Goal: Task Accomplishment & Management: Use online tool/utility

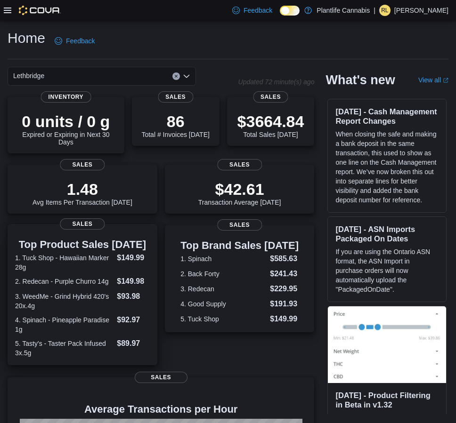
scroll to position [165, 0]
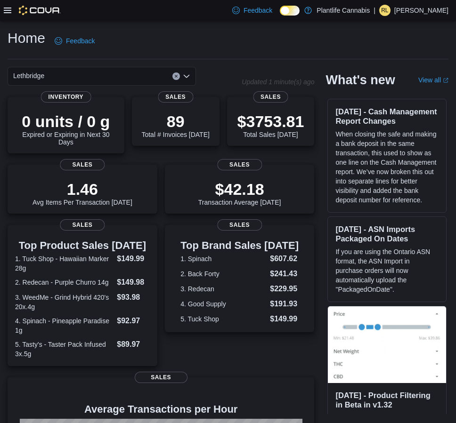
click at [6, 10] on icon at bounding box center [8, 11] width 8 height 8
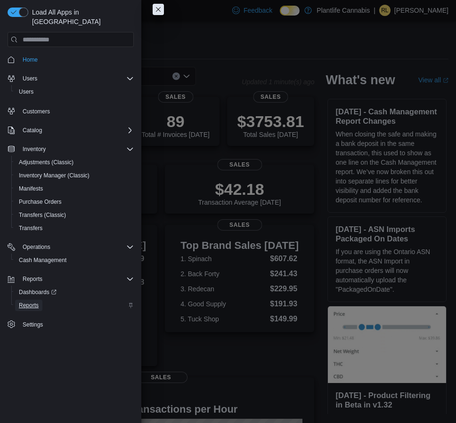
click at [33, 302] on span "Reports" at bounding box center [29, 306] width 20 height 8
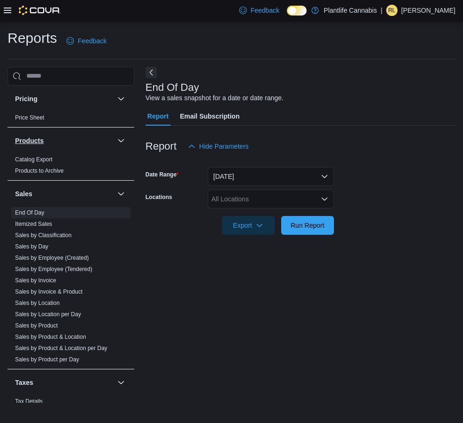
scroll to position [484, 0]
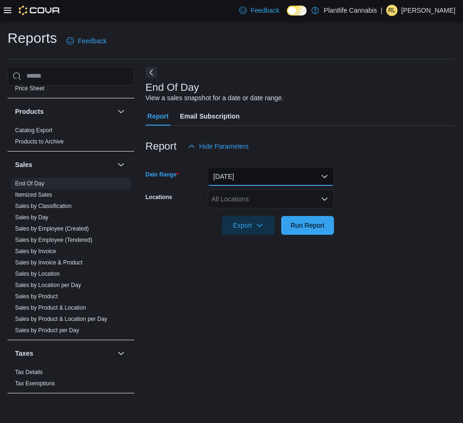
click at [266, 181] on button "[DATE]" at bounding box center [271, 176] width 126 height 19
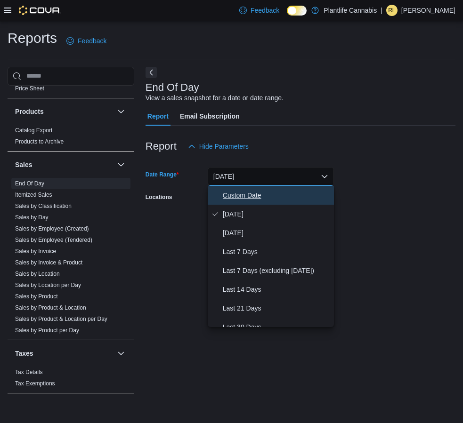
click at [254, 191] on span "Custom Date" at bounding box center [276, 195] width 107 height 11
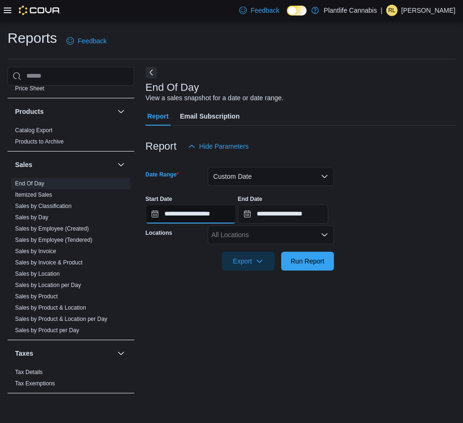
click at [220, 210] on input "**********" at bounding box center [191, 214] width 90 height 19
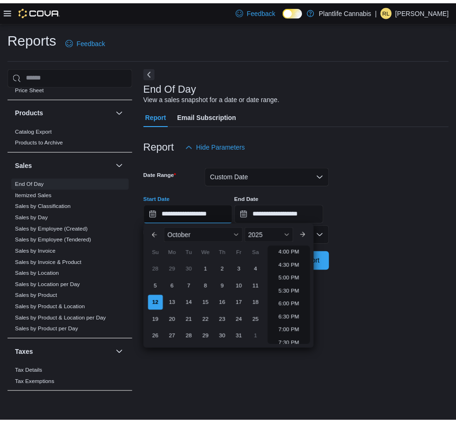
scroll to position [435, 0]
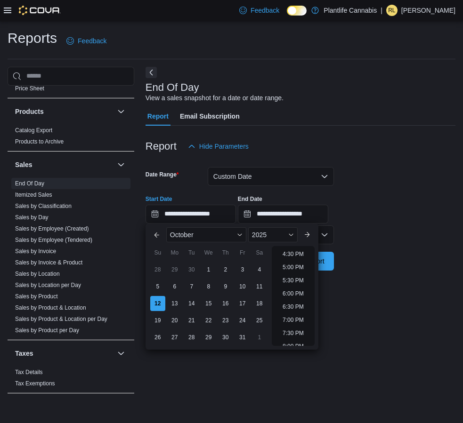
click at [292, 343] on li "8:00 PM" at bounding box center [293, 346] width 29 height 11
type input "**********"
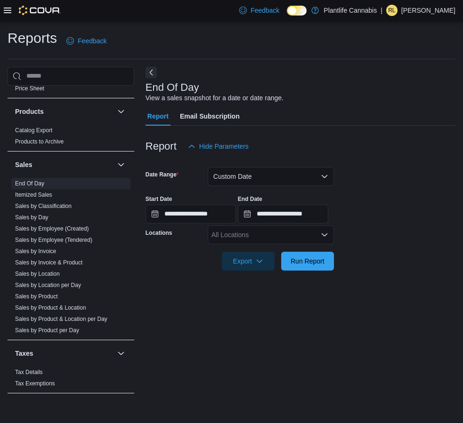
click at [298, 236] on div "All Locations" at bounding box center [271, 235] width 126 height 19
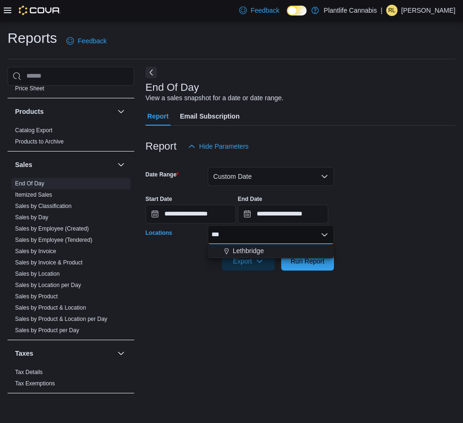
type input "****"
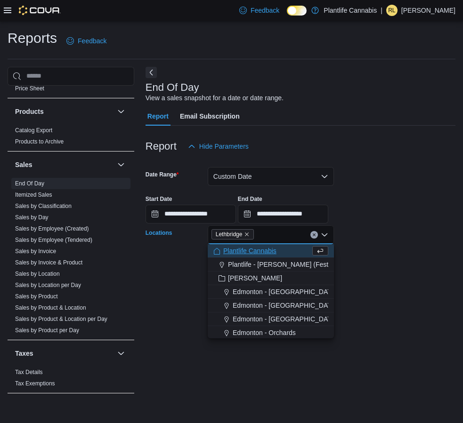
click at [414, 265] on form "**********" at bounding box center [301, 213] width 310 height 115
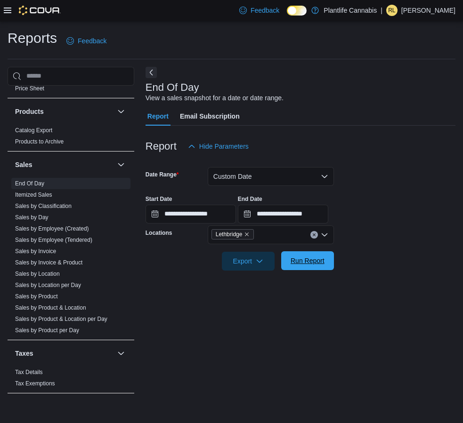
click at [298, 263] on span "Run Report" at bounding box center [308, 260] width 34 height 9
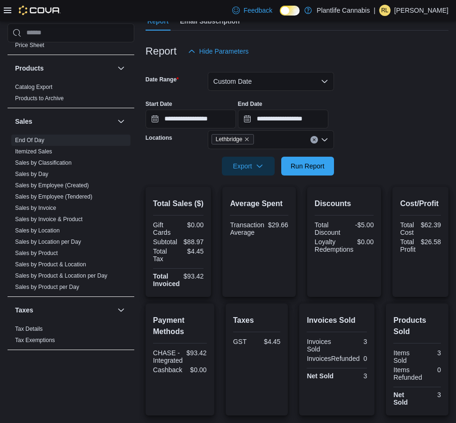
scroll to position [178, 0]
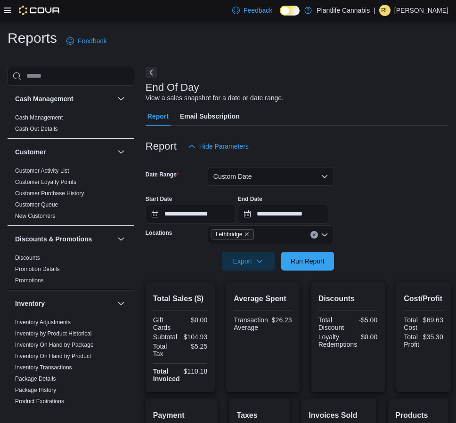
click at [8, 10] on icon at bounding box center [8, 11] width 8 height 6
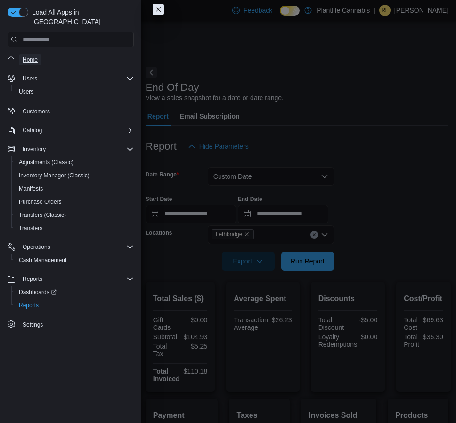
click at [36, 56] on span "Home" at bounding box center [30, 60] width 15 height 8
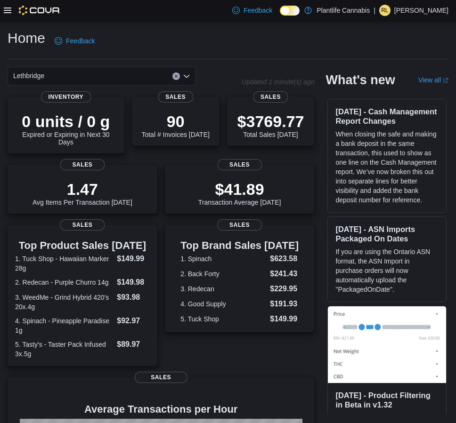
click at [7, 11] on icon at bounding box center [8, 11] width 8 height 8
click at [5, 11] on icon at bounding box center [8, 11] width 8 height 6
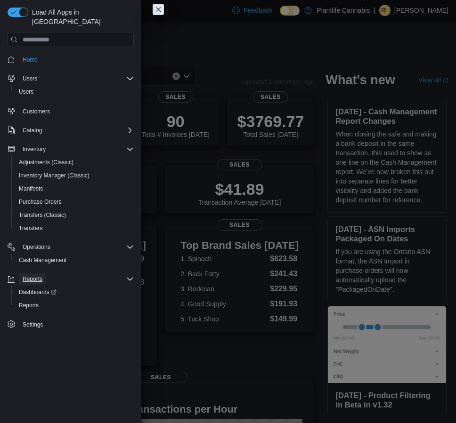
click at [41, 274] on span "Reports" at bounding box center [33, 279] width 20 height 11
click at [38, 302] on span "Reports" at bounding box center [29, 306] width 20 height 8
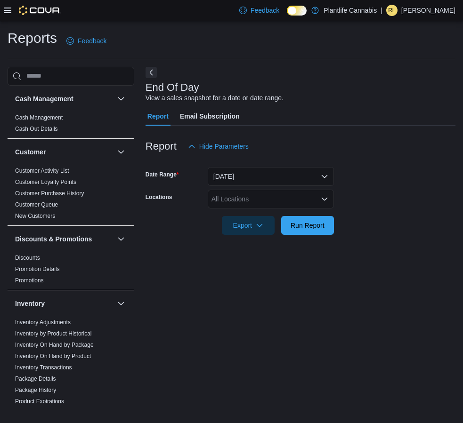
click at [248, 202] on div "All Locations" at bounding box center [271, 199] width 126 height 19
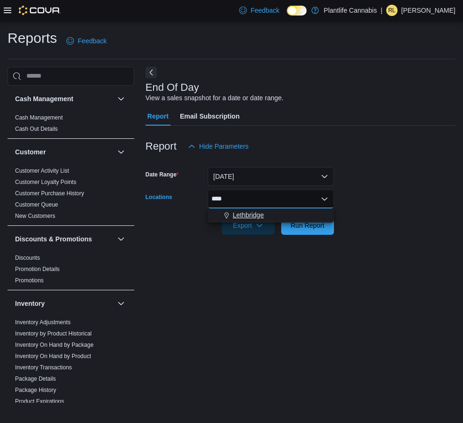
type input "****"
click at [248, 214] on span "Lethbridge" at bounding box center [248, 214] width 31 height 9
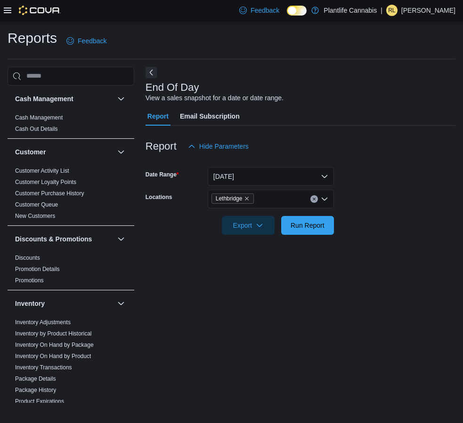
drag, startPoint x: 357, startPoint y: 227, endPoint x: 335, endPoint y: 229, distance: 22.7
click at [356, 227] on form "Date Range [DATE] Locations Lethbridge Export Run Report" at bounding box center [301, 195] width 310 height 79
click at [319, 227] on span "Run Report" at bounding box center [308, 224] width 34 height 9
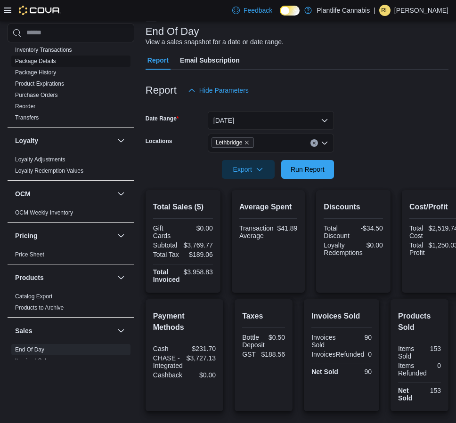
scroll to position [448, 0]
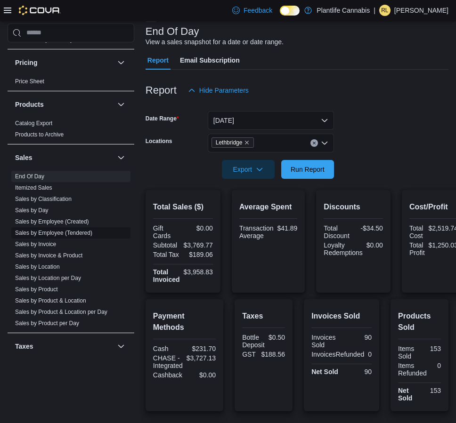
click at [76, 231] on link "Sales by Employee (Tendered)" at bounding box center [53, 233] width 77 height 7
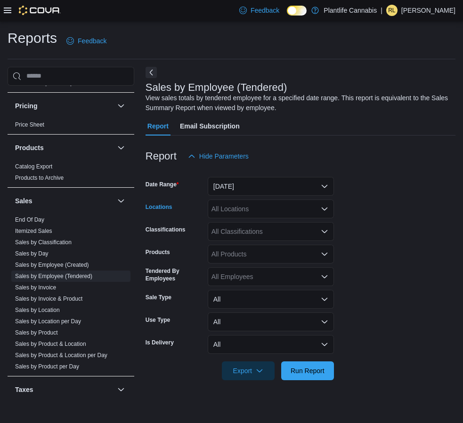
click at [239, 207] on div "All Locations" at bounding box center [271, 209] width 126 height 19
type input "****"
drag, startPoint x: 243, startPoint y: 220, endPoint x: 244, endPoint y: 200, distance: 20.3
click at [243, 220] on span "Lethbridge" at bounding box center [248, 224] width 31 height 9
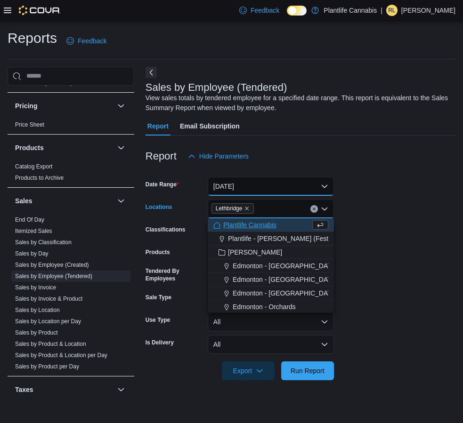
click at [244, 189] on button "[DATE]" at bounding box center [271, 186] width 126 height 19
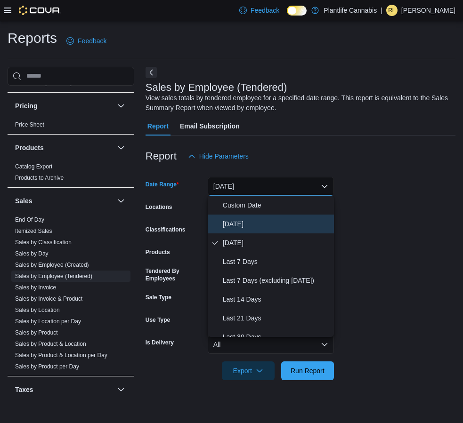
drag, startPoint x: 235, startPoint y: 223, endPoint x: 245, endPoint y: 226, distance: 10.1
click at [235, 223] on span "[DATE]" at bounding box center [276, 223] width 107 height 11
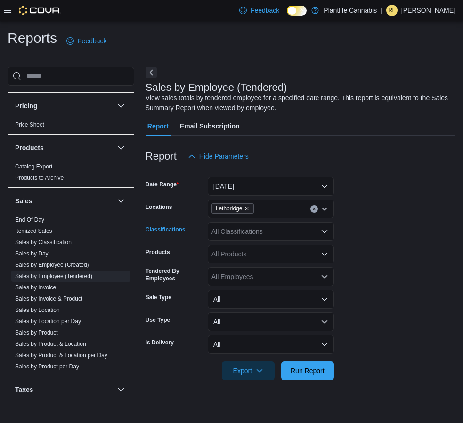
click at [268, 235] on div "All Classifications" at bounding box center [271, 231] width 126 height 19
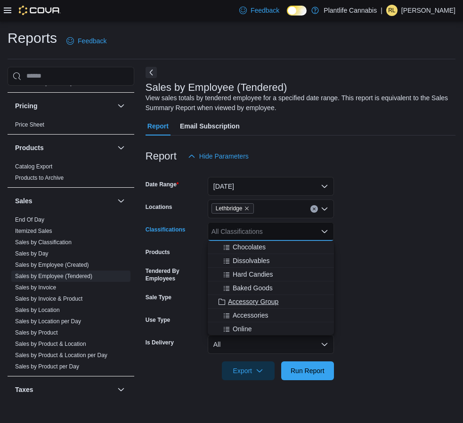
click at [255, 301] on div "Edible Soft Chews Chocolates Dissolvables Hard Candies Baked Goods Accessory Gr…" at bounding box center [271, 288] width 126 height 94
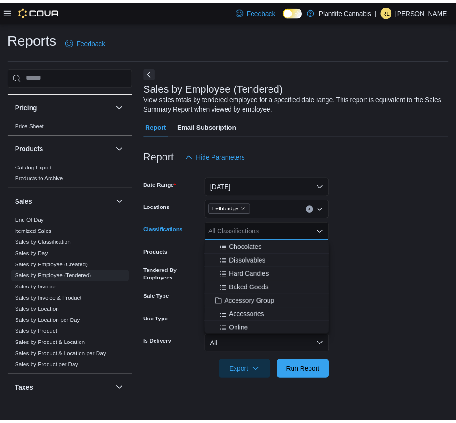
scroll to position [83, 0]
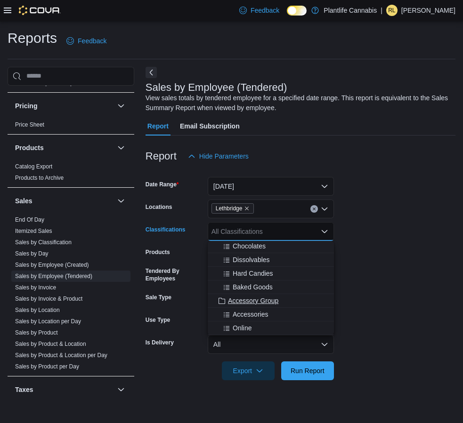
click at [260, 302] on span "Accessory Group" at bounding box center [253, 300] width 50 height 9
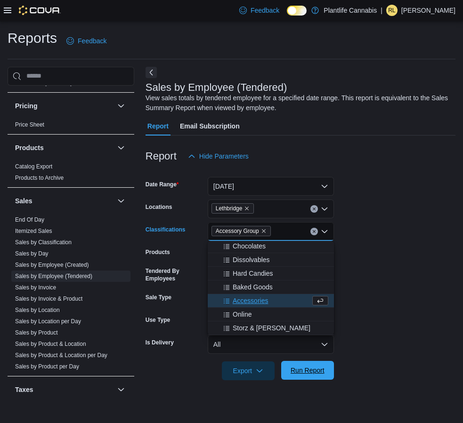
click at [305, 367] on span "Run Report" at bounding box center [308, 370] width 34 height 9
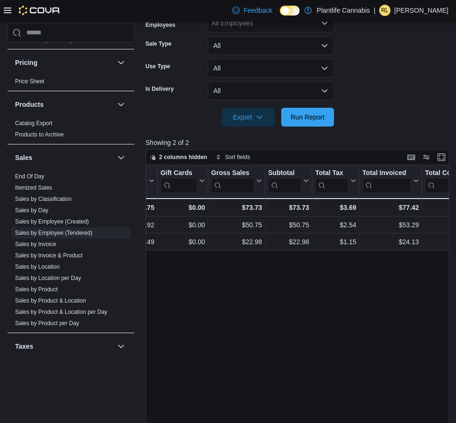
scroll to position [0, 499]
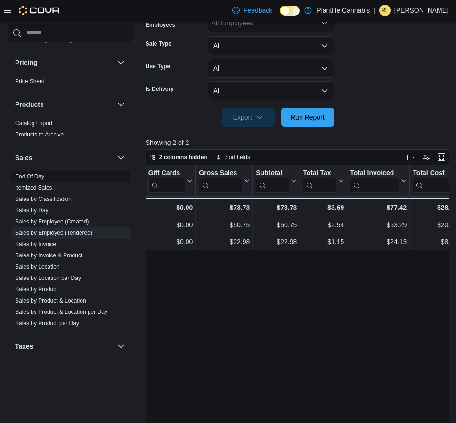
click at [40, 178] on link "End Of Day" at bounding box center [29, 176] width 29 height 7
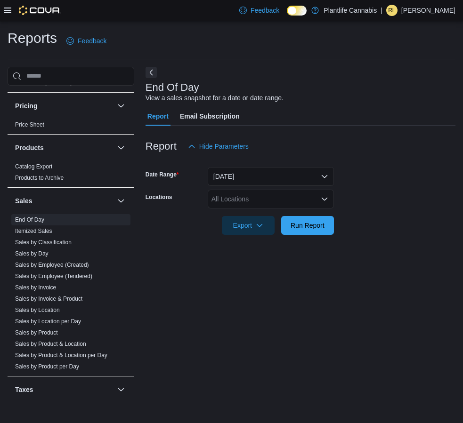
click at [236, 201] on div "All Locations" at bounding box center [271, 199] width 126 height 19
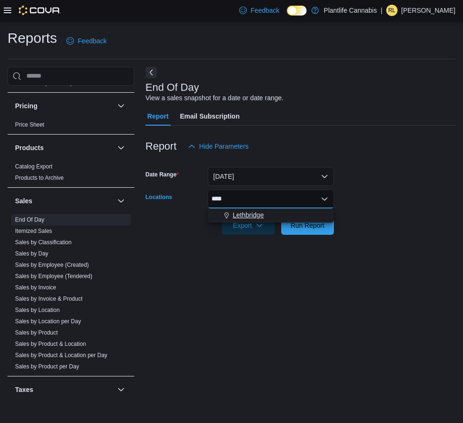
type input "****"
click at [244, 212] on span "Lethbridge" at bounding box center [248, 214] width 31 height 9
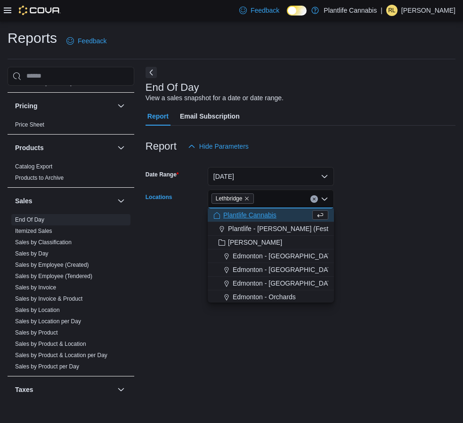
click at [364, 218] on form "Date Range [DATE] Locations [GEOGRAPHIC_DATA] Combo box. Selected. [GEOGRAPHIC_…" at bounding box center [301, 195] width 310 height 79
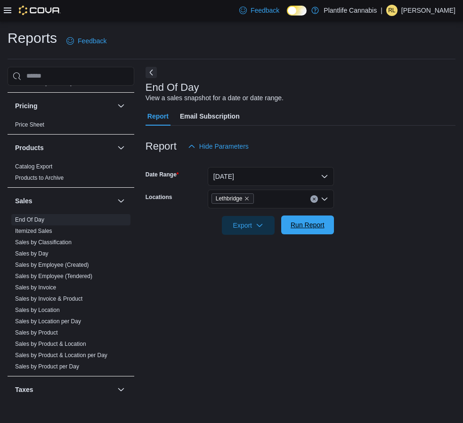
click at [305, 230] on span "Run Report" at bounding box center [307, 225] width 41 height 19
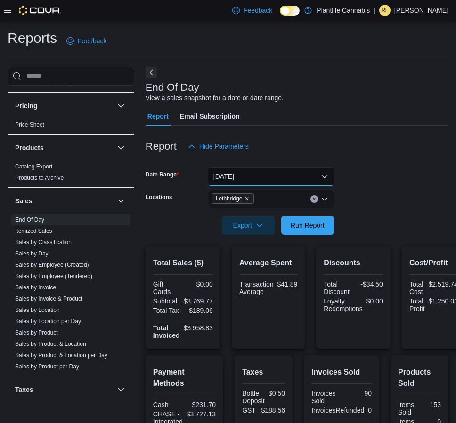
click at [269, 178] on button "[DATE]" at bounding box center [271, 176] width 126 height 19
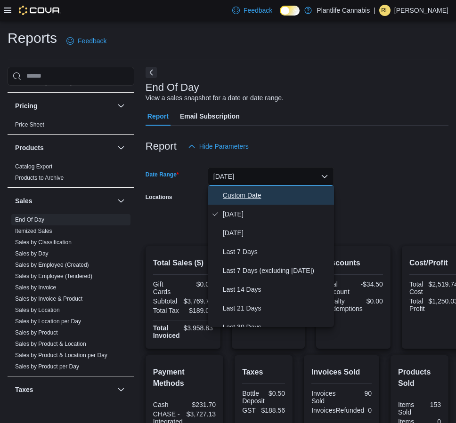
click at [243, 191] on span "Custom Date" at bounding box center [276, 195] width 107 height 11
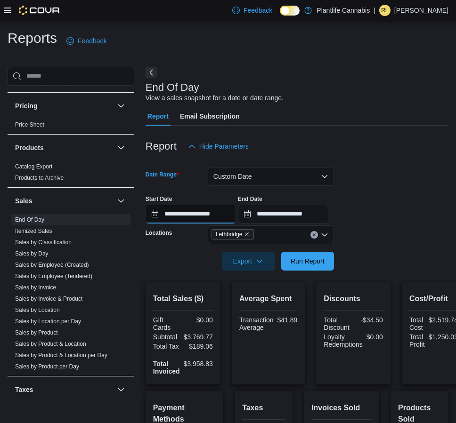
drag, startPoint x: 214, startPoint y: 210, endPoint x: 251, endPoint y: 218, distance: 37.9
click at [215, 210] on input "**********" at bounding box center [191, 214] width 90 height 19
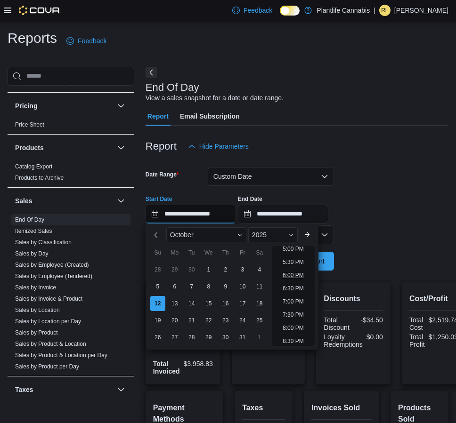
scroll to position [455, 0]
click at [291, 324] on li "8:00 PM" at bounding box center [293, 326] width 29 height 11
type input "**********"
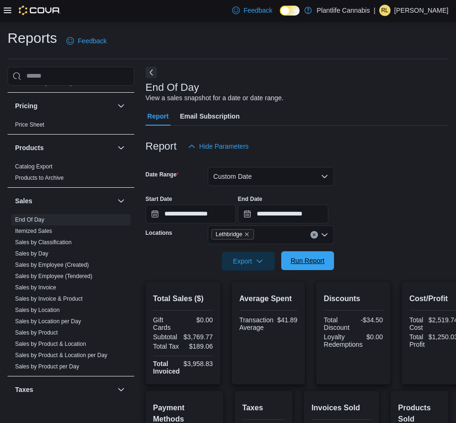
click at [318, 260] on span "Run Report" at bounding box center [308, 260] width 34 height 9
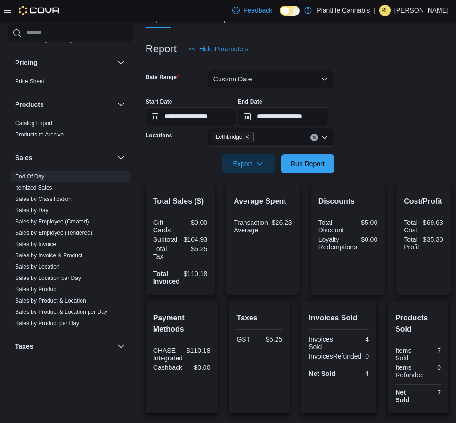
scroll to position [97, 0]
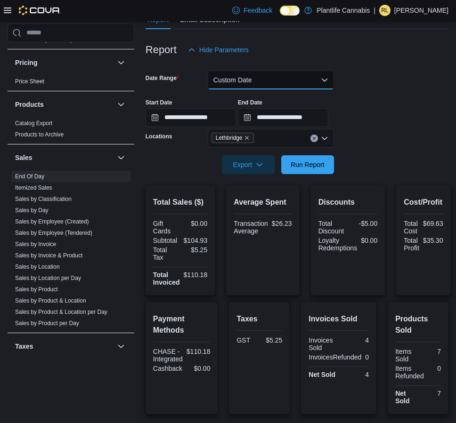
click at [253, 75] on button "Custom Date" at bounding box center [271, 80] width 126 height 19
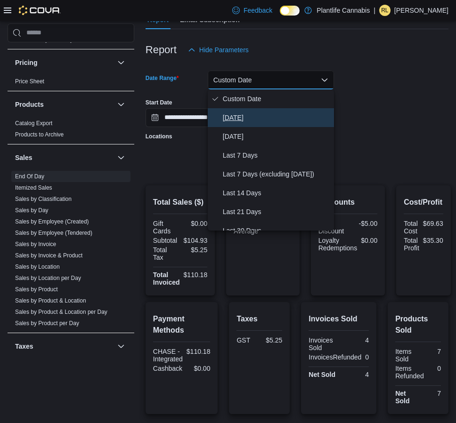
click at [236, 116] on span "[DATE]" at bounding box center [276, 117] width 107 height 11
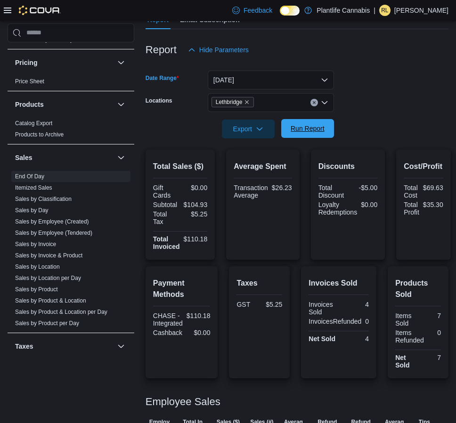
click at [288, 126] on span "Run Report" at bounding box center [307, 128] width 41 height 19
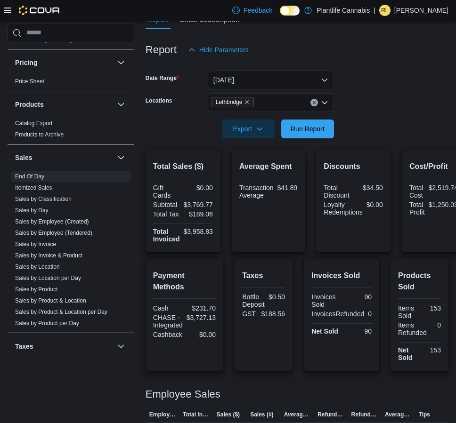
scroll to position [165, 0]
